Goal: Task Accomplishment & Management: Use online tool/utility

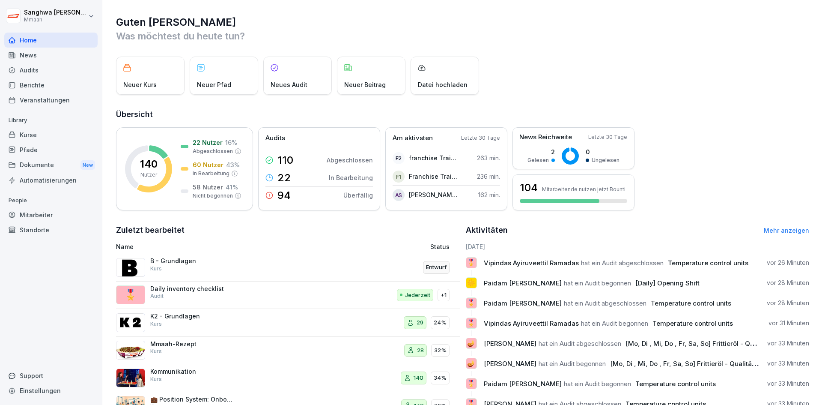
click at [50, 142] on div "Pfade" at bounding box center [50, 149] width 93 height 15
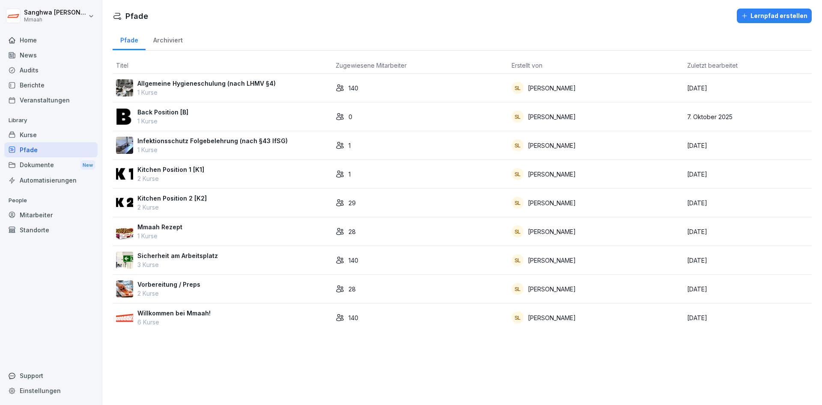
click at [63, 131] on div "Kurse" at bounding box center [50, 134] width 93 height 15
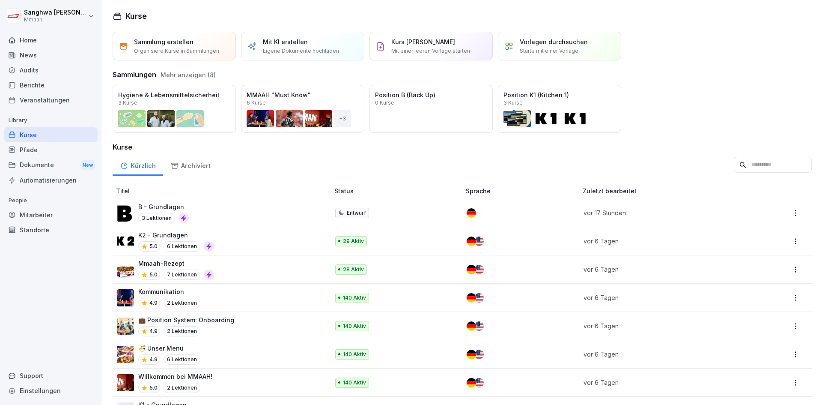
click at [177, 208] on p "B - Grundlagen" at bounding box center [163, 206] width 51 height 9
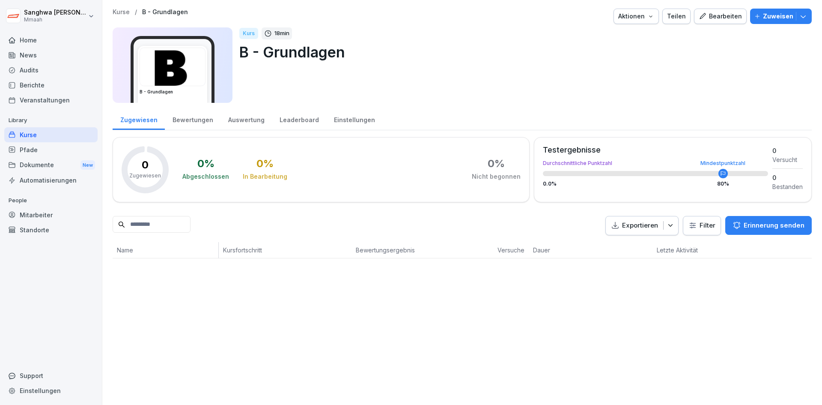
click at [724, 18] on div "Bearbeiten" at bounding box center [720, 16] width 43 height 9
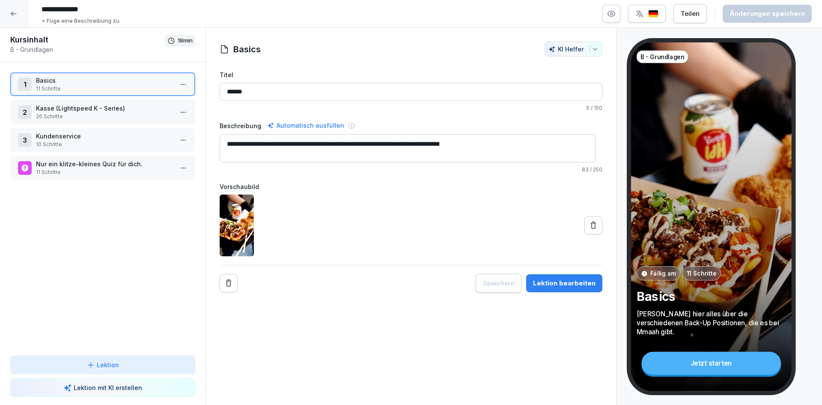
click at [115, 110] on p "Kasse (Lightspeed K - Series)" at bounding box center [104, 108] width 137 height 9
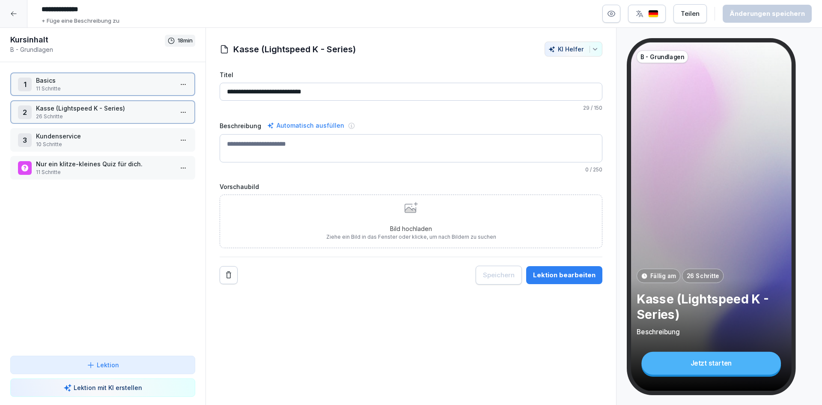
click at [115, 110] on p "Kasse (Lightspeed K - Series)" at bounding box center [104, 108] width 137 height 9
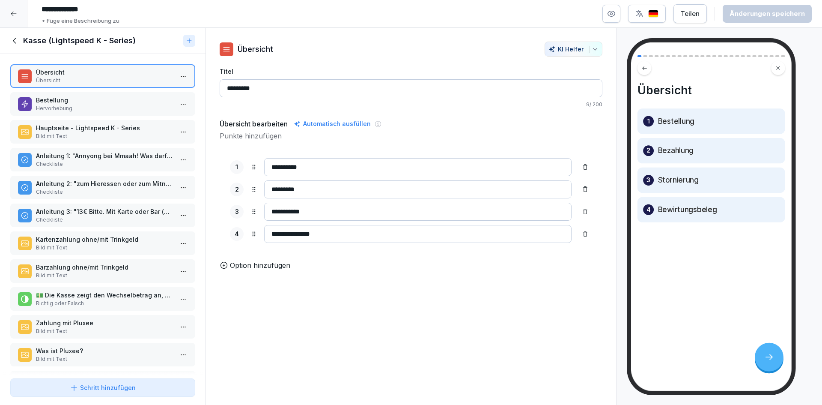
click at [115, 110] on p "Hervorhebung" at bounding box center [104, 108] width 137 height 8
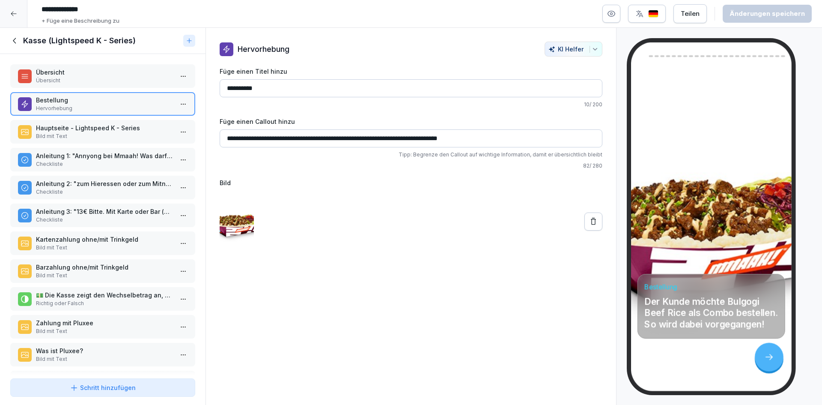
click at [131, 109] on p "Hervorhebung" at bounding box center [104, 108] width 137 height 8
click at [121, 131] on p "Hauptseite - Lightspeed K - Series" at bounding box center [104, 127] width 137 height 9
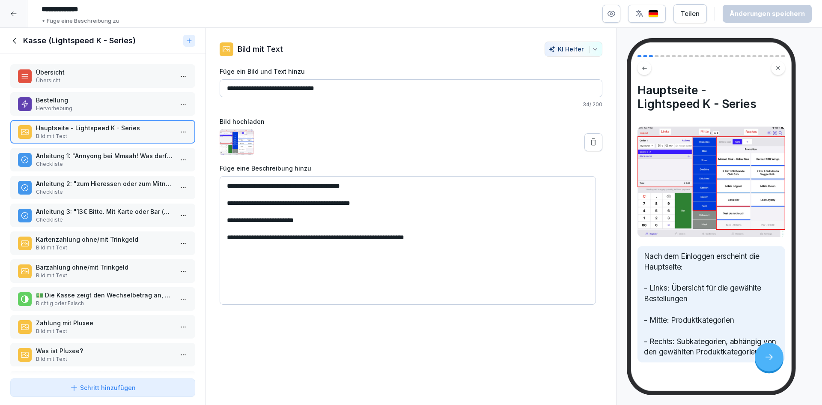
click at [114, 151] on div "Anleitung 1: "Annyong bei Mmaah! Was darf es sein?" Checkliste" at bounding box center [102, 160] width 185 height 24
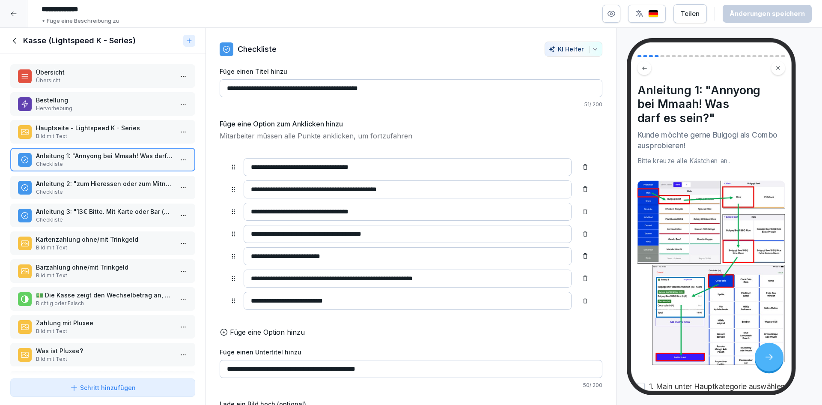
click at [126, 128] on p "Hauptseite - Lightspeed K - Series" at bounding box center [104, 127] width 137 height 9
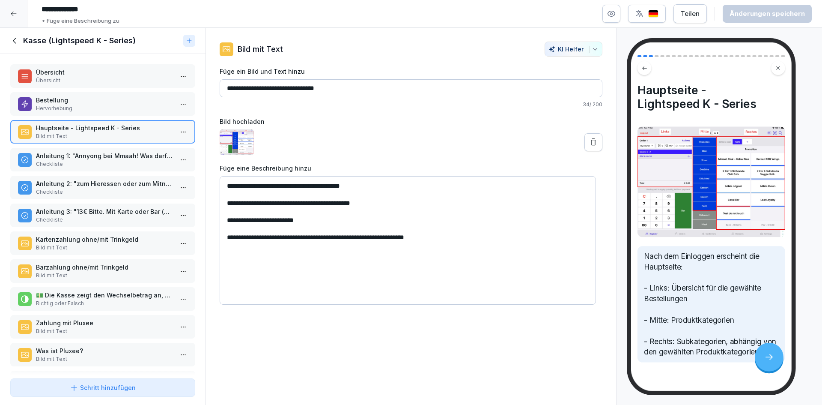
click at [13, 40] on icon at bounding box center [14, 40] width 9 height 9
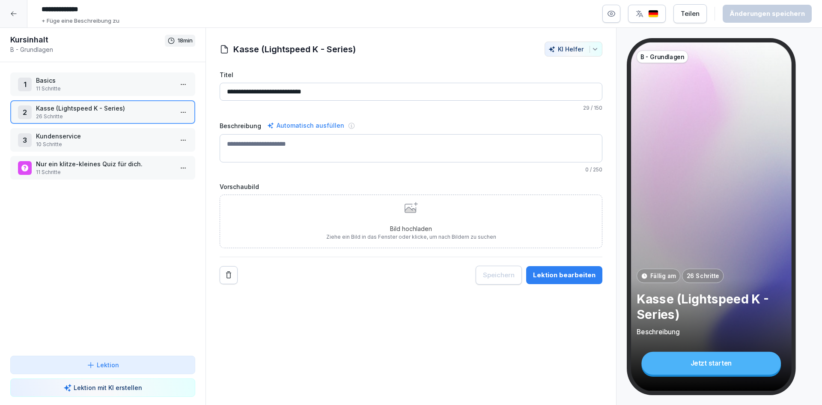
click at [85, 137] on p "Kundenservice" at bounding box center [104, 135] width 137 height 9
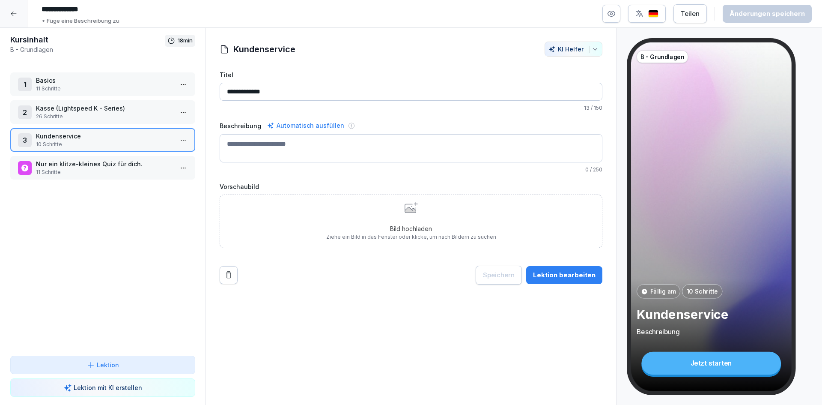
click at [11, 12] on icon at bounding box center [13, 13] width 7 height 7
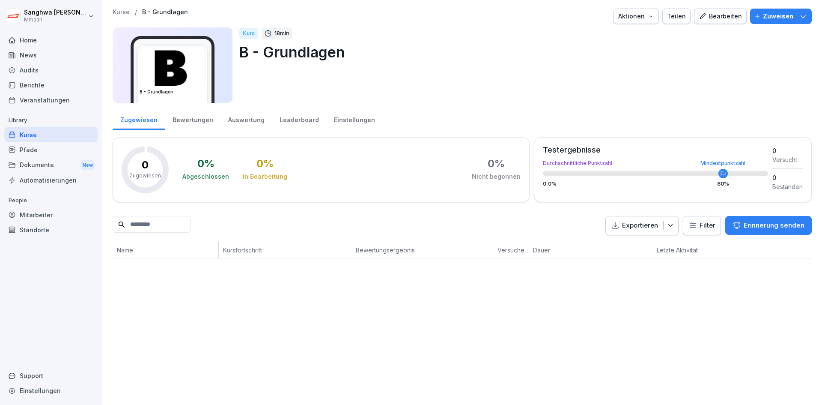
drag, startPoint x: 708, startPoint y: 17, endPoint x: 703, endPoint y: 18, distance: 4.7
click at [708, 17] on div "Bearbeiten" at bounding box center [720, 16] width 43 height 9
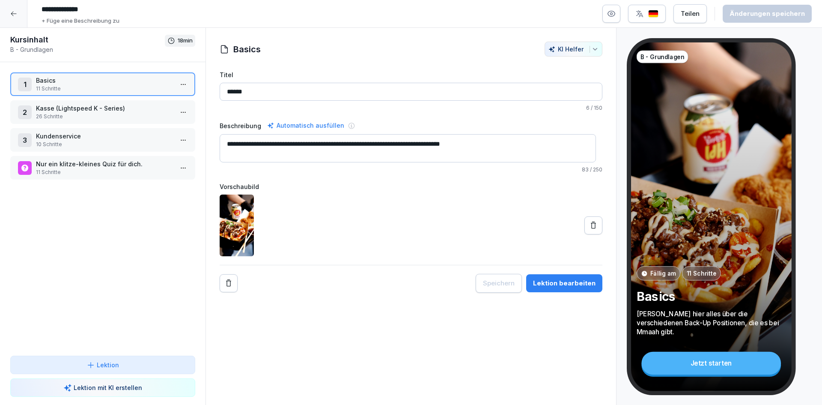
click at [117, 111] on p "Kasse (Lightspeed K - Series)" at bounding box center [104, 108] width 137 height 9
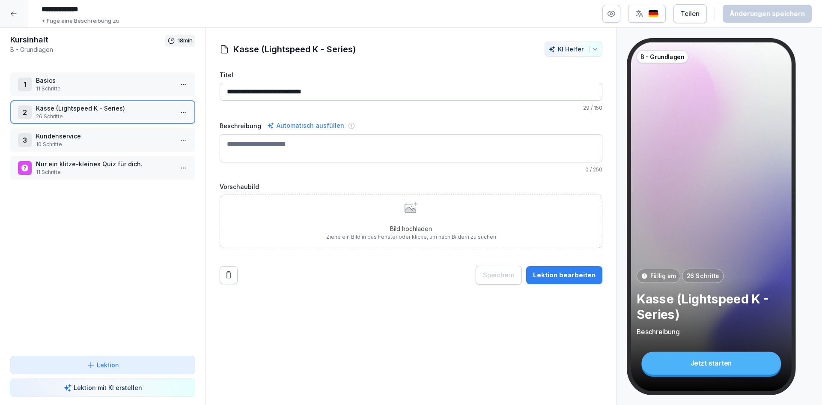
click at [117, 111] on p "Kasse (Lightspeed K - Series)" at bounding box center [104, 108] width 137 height 9
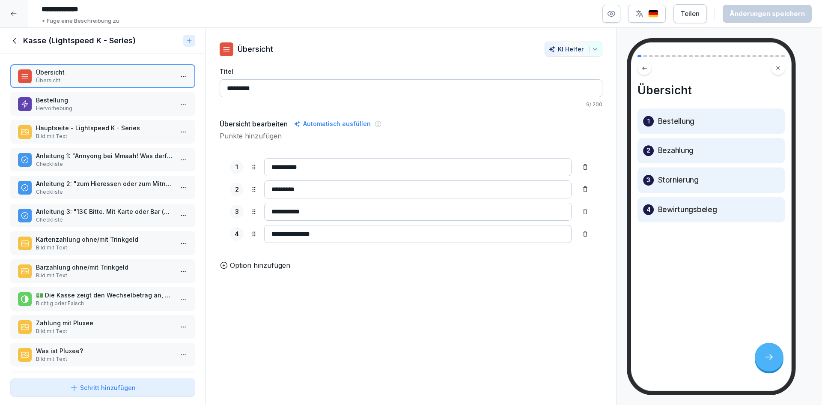
click at [78, 108] on p "Hervorhebung" at bounding box center [104, 108] width 137 height 8
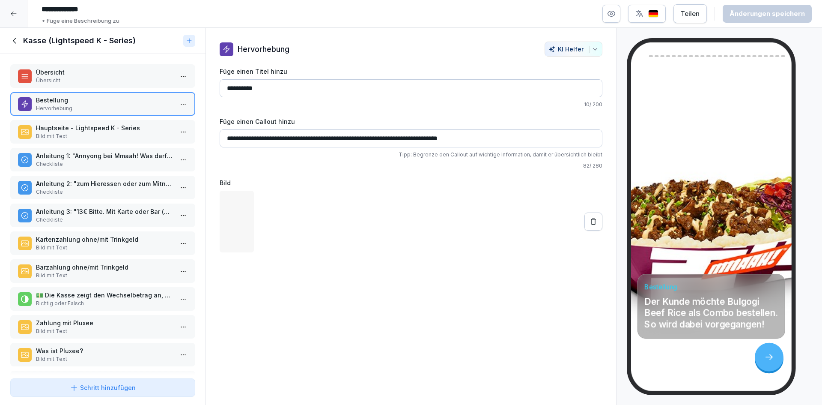
click at [81, 133] on p "Bild mit Text" at bounding box center [104, 136] width 137 height 8
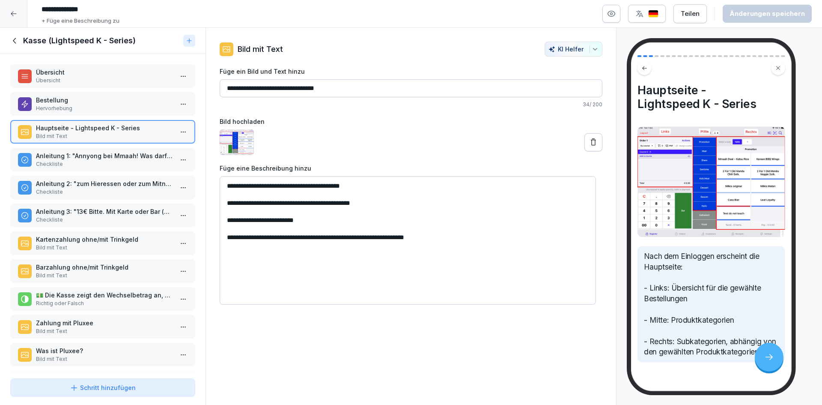
click at [84, 149] on div "Anleitung 1: "Annyong bei Mmaah! Was darf es sein?" Checkliste" at bounding box center [102, 160] width 185 height 24
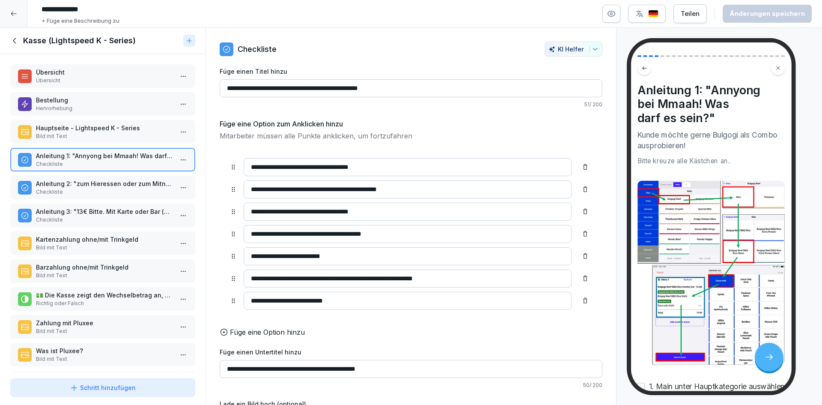
click at [96, 191] on p "Checkliste" at bounding box center [104, 192] width 137 height 8
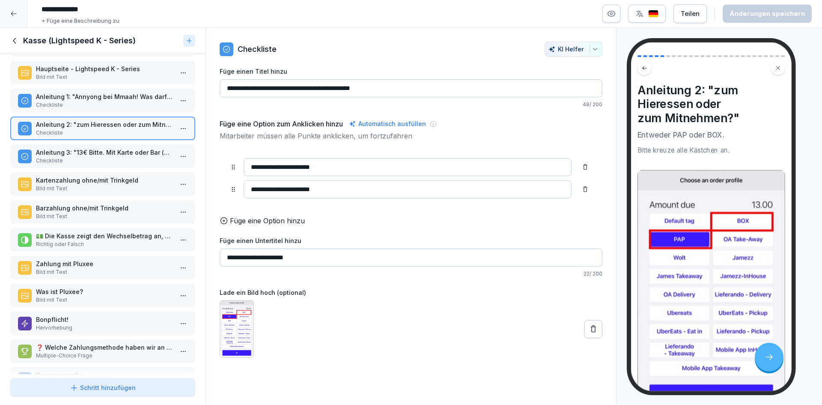
scroll to position [86, 0]
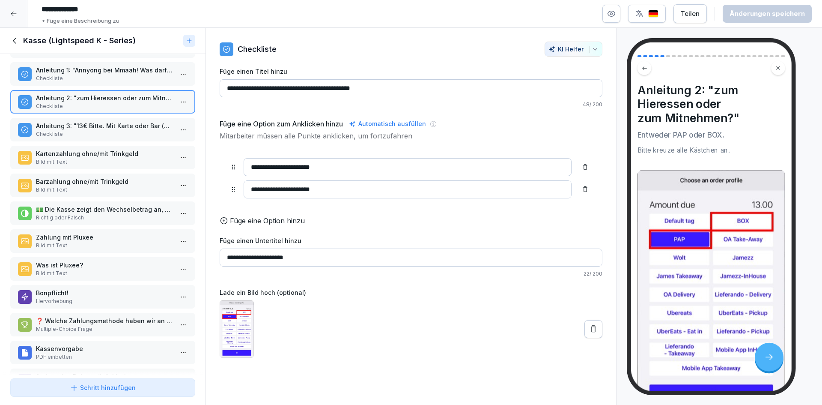
click at [108, 134] on p "Checkliste" at bounding box center [104, 134] width 137 height 8
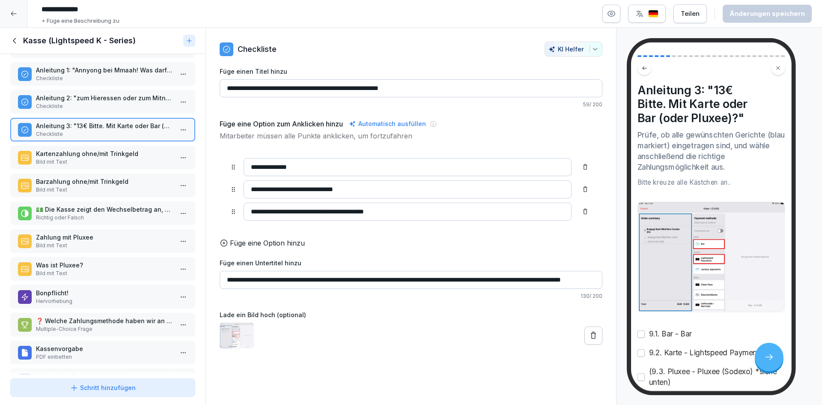
click at [101, 155] on p "Kartenzahlung ohne/mit Trinkgeld" at bounding box center [104, 153] width 137 height 9
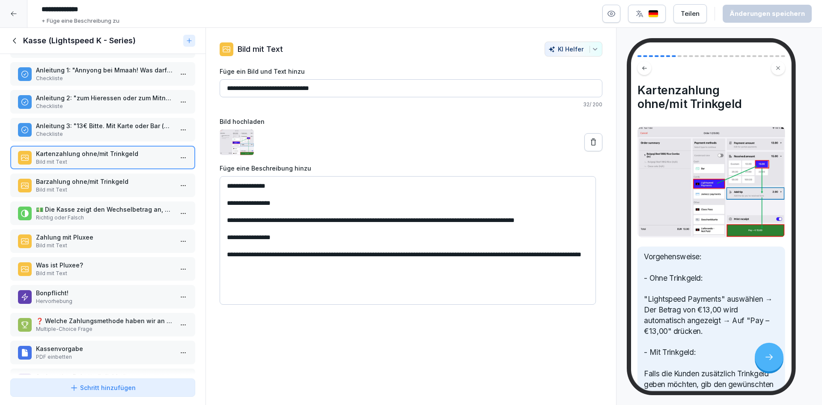
click at [99, 185] on p "Barzahlung ohne/mit Trinkgeld" at bounding box center [104, 181] width 137 height 9
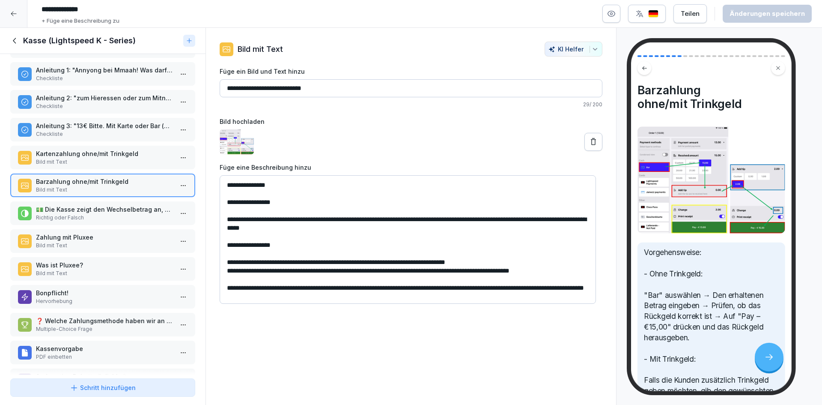
click at [116, 209] on p "💵 Die Kasse zeigt den Wechselbetrag an, nachdem der erhaltene Betrag eingegeben…" at bounding box center [104, 209] width 137 height 9
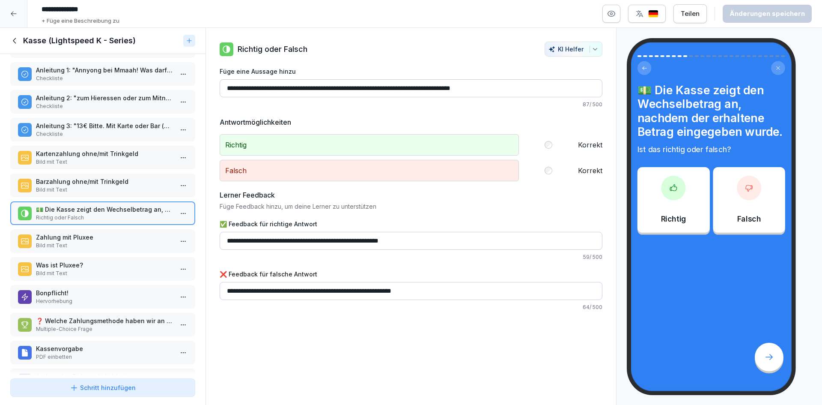
click at [110, 235] on p "Zahlung mit Pluxee" at bounding box center [104, 237] width 137 height 9
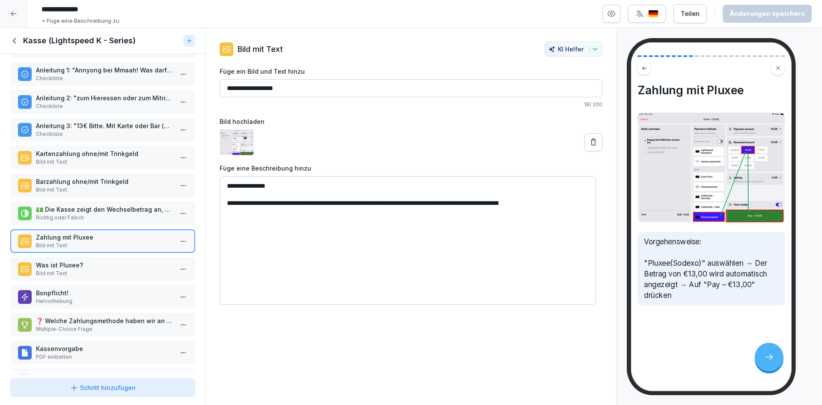
click at [108, 258] on div "Was ist Pluxee? Bild mit Text" at bounding box center [102, 269] width 185 height 24
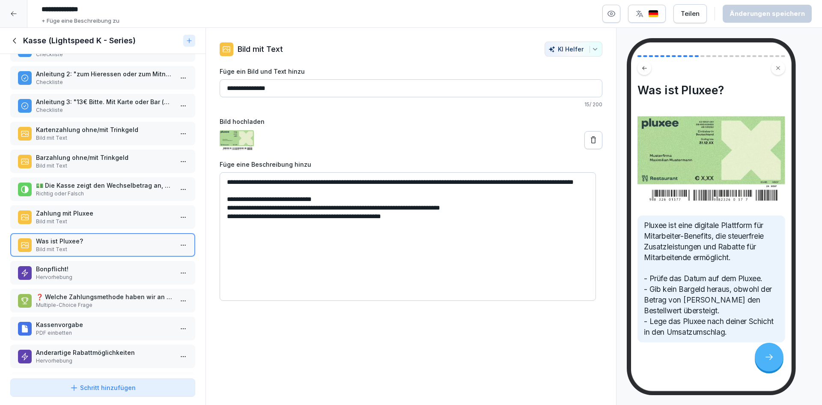
scroll to position [128, 0]
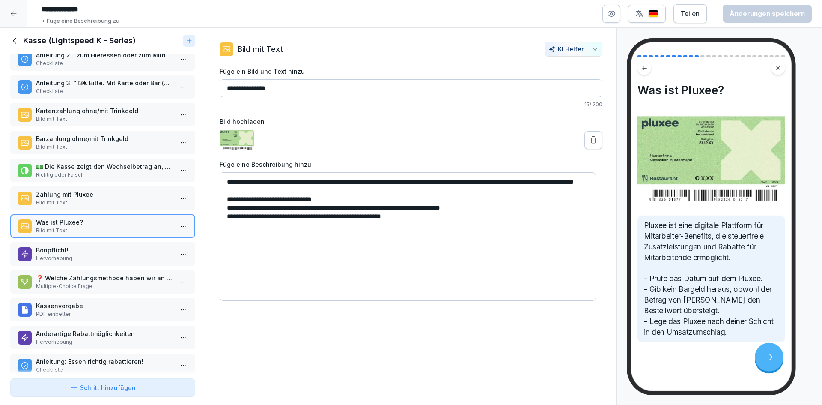
click at [99, 247] on p "Bonpflicht!" at bounding box center [104, 249] width 137 height 9
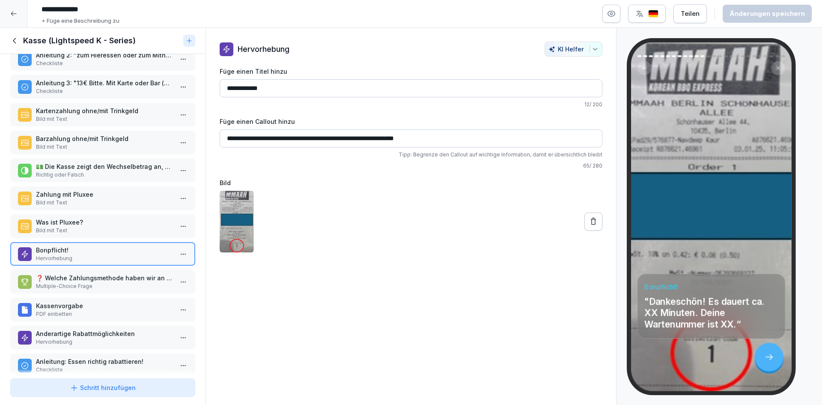
click at [98, 281] on p "❓ Welche Zahlungsmethode haben wir an der Kasse?" at bounding box center [104, 277] width 137 height 9
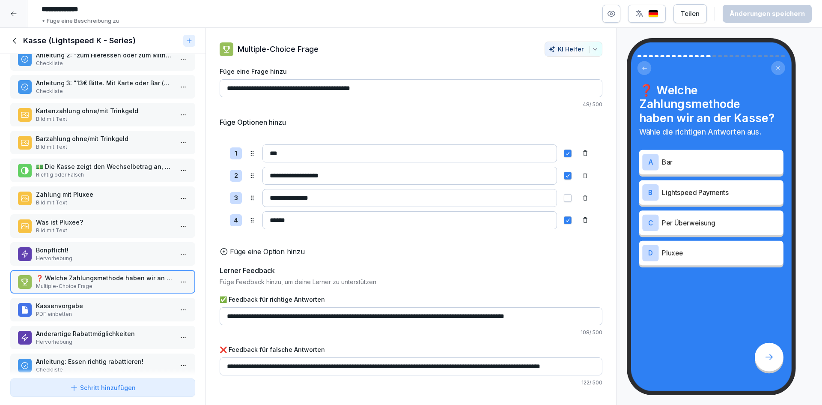
click at [105, 257] on p "Hervorhebung" at bounding box center [104, 258] width 137 height 8
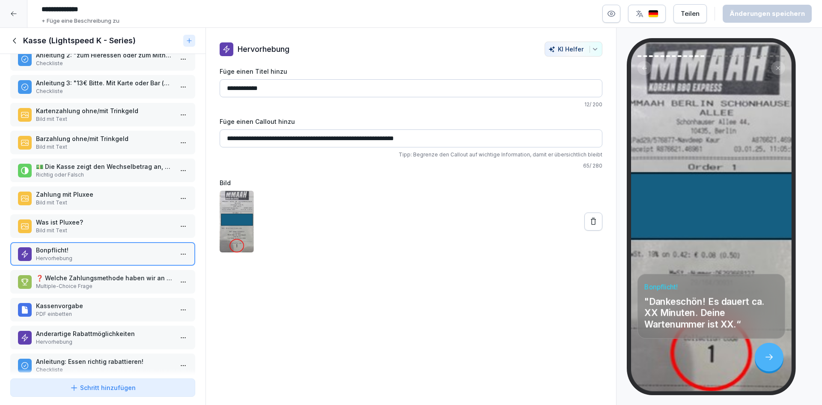
click at [104, 282] on p "❓ Welche Zahlungsmethode haben wir an der Kasse?" at bounding box center [104, 277] width 137 height 9
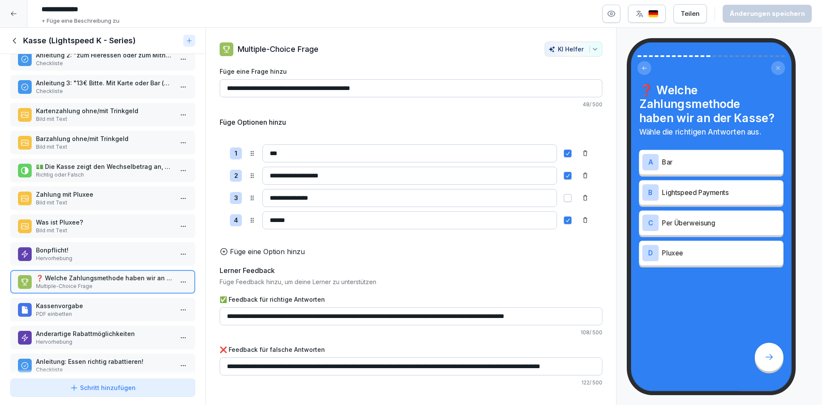
click at [103, 304] on p "Kassenvorgabe" at bounding box center [104, 305] width 137 height 9
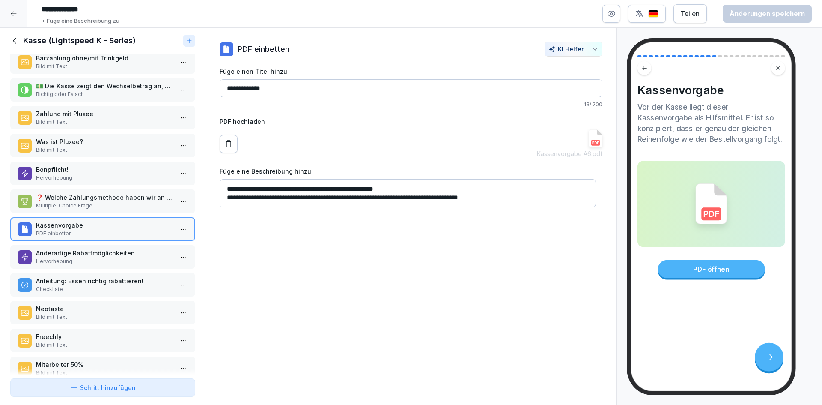
scroll to position [214, 0]
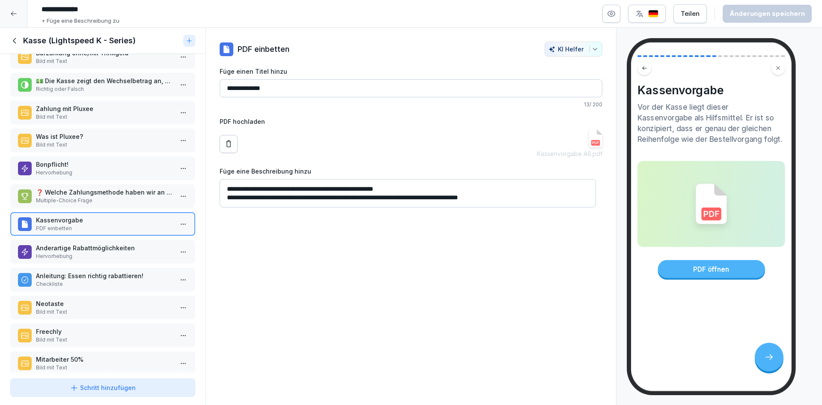
click at [117, 251] on p "Anderartige Rabattmöglichkeiten" at bounding box center [104, 247] width 137 height 9
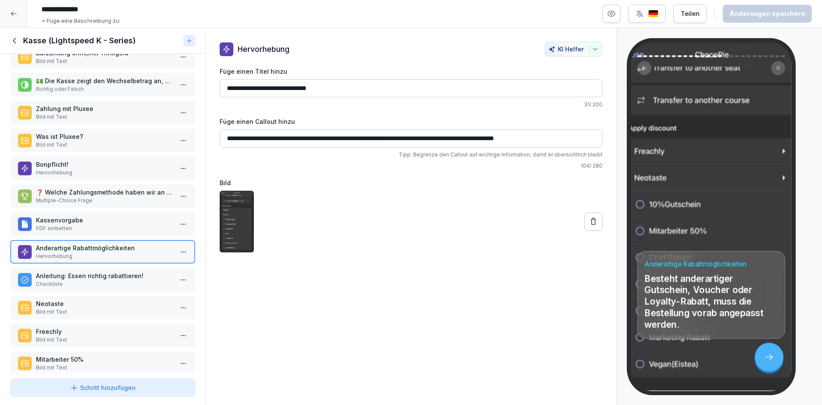
click at [105, 278] on p "Anleitung: Essen richtig rabattieren!" at bounding box center [104, 275] width 137 height 9
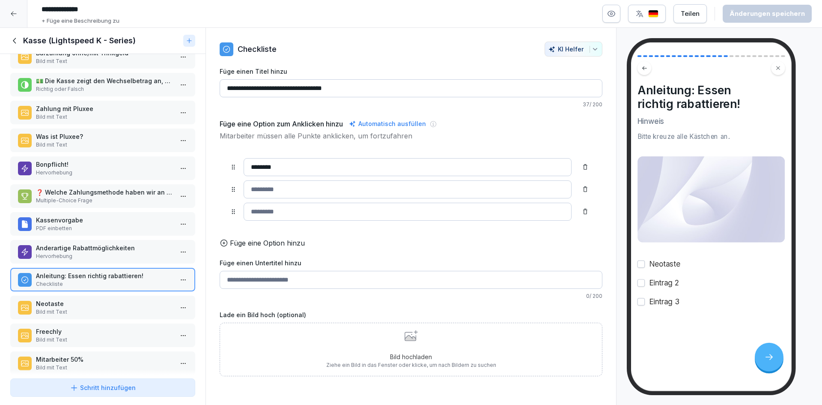
click at [101, 306] on p "Neotaste" at bounding box center [104, 303] width 137 height 9
